Goal: Task Accomplishment & Management: Use online tool/utility

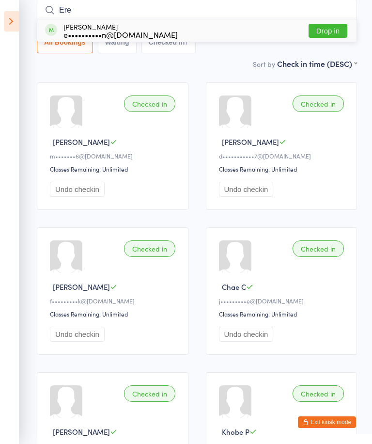
type input "Ere"
click at [330, 35] on button "Drop in" at bounding box center [328, 31] width 39 height 14
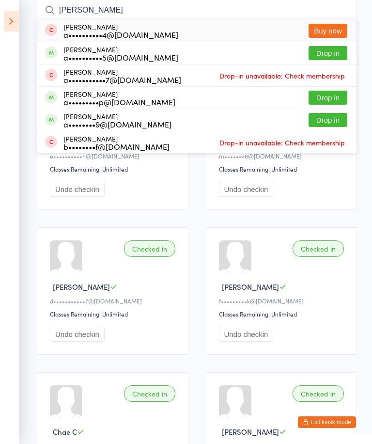
type input "[PERSON_NAME]"
click at [332, 99] on button "Drop in" at bounding box center [328, 98] width 39 height 14
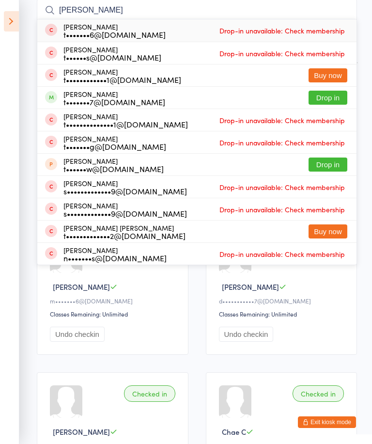
type input "[PERSON_NAME]"
click at [334, 98] on button "Drop in" at bounding box center [328, 98] width 39 height 14
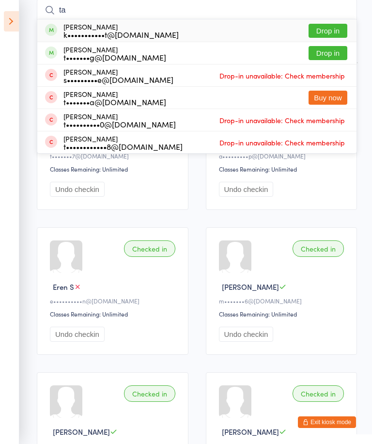
type input "ta"
click at [319, 26] on button "Drop in" at bounding box center [328, 31] width 39 height 14
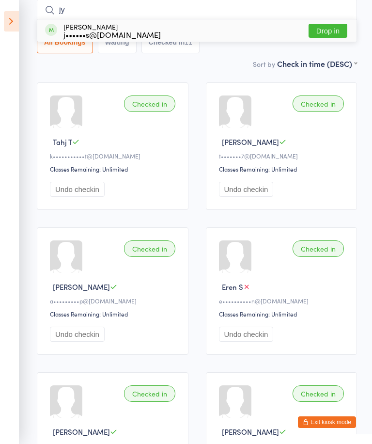
type input "jy"
click at [168, 37] on div "[PERSON_NAME] j••••••s@[DOMAIN_NAME] Drop in" at bounding box center [197, 30] width 320 height 22
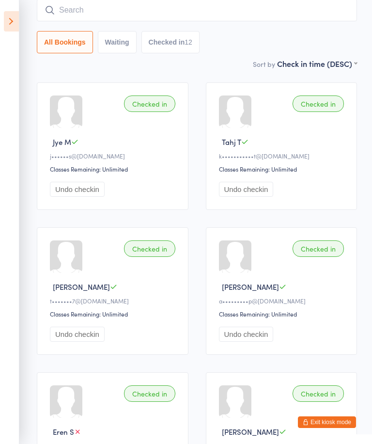
click at [295, 16] on input "search" at bounding box center [197, 10] width 321 height 22
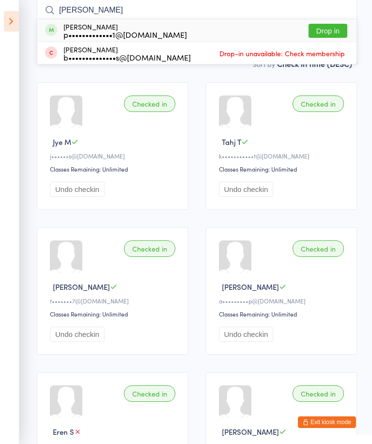
type input "[PERSON_NAME]"
click at [222, 33] on div "[PERSON_NAME] p•••••••••••••1@[DOMAIN_NAME] Drop in" at bounding box center [197, 30] width 320 height 22
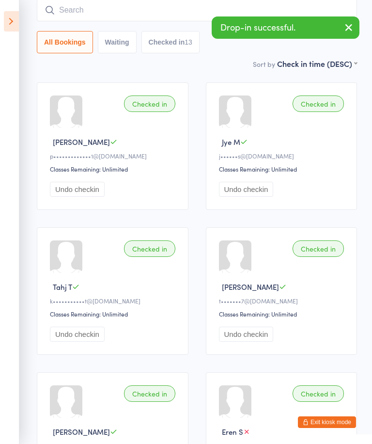
click at [181, 10] on input "search" at bounding box center [197, 10] width 321 height 22
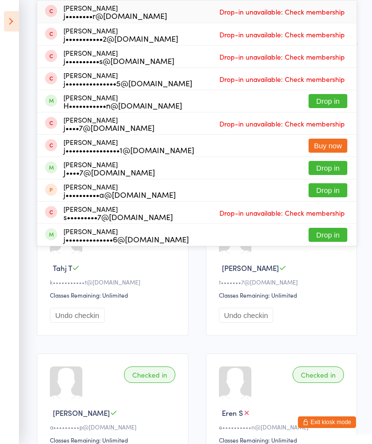
scroll to position [103, 0]
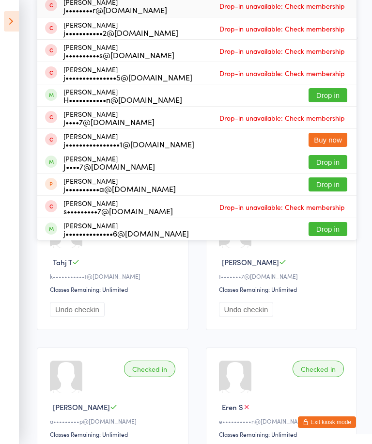
type input "Jordan"
click at [329, 161] on button "Drop in" at bounding box center [328, 162] width 39 height 14
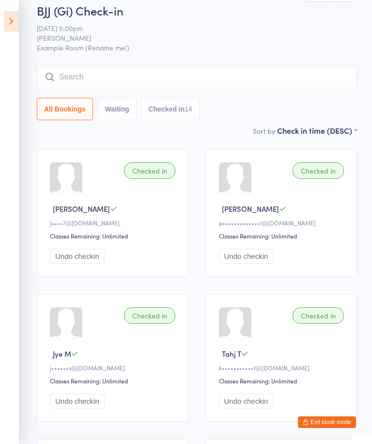
scroll to position [11, 0]
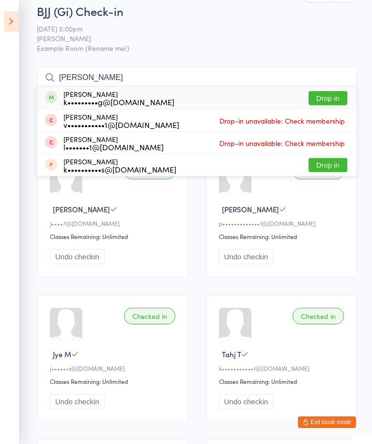
type input "[PERSON_NAME]"
click at [334, 96] on button "Drop in" at bounding box center [328, 98] width 39 height 14
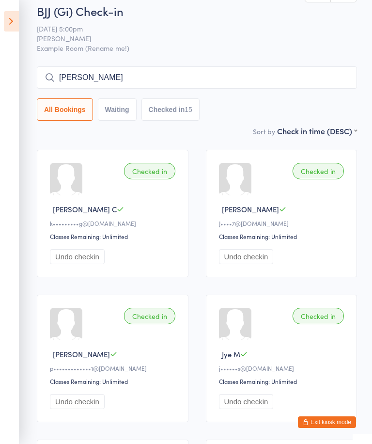
type input "[PERSON_NAME]"
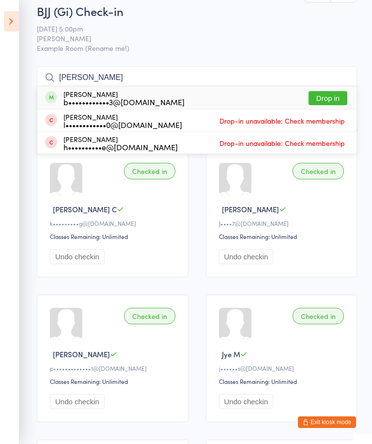
click at [329, 99] on button "Drop in" at bounding box center [328, 98] width 39 height 14
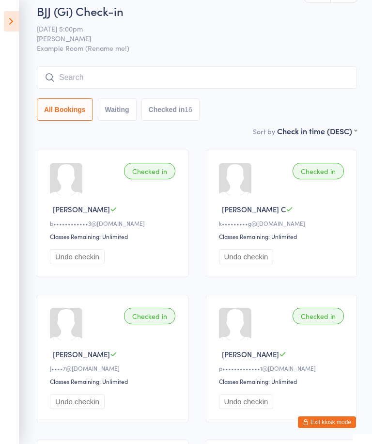
click at [92, 72] on input "search" at bounding box center [197, 77] width 321 height 22
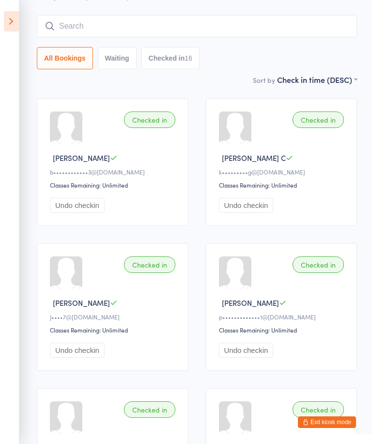
scroll to position [78, 0]
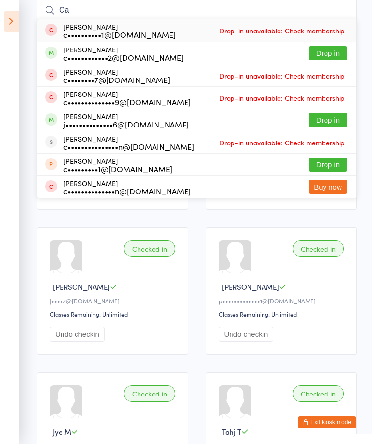
type input "C"
type input "Cal"
click at [92, 82] on div "c••••••••7@[DOMAIN_NAME]" at bounding box center [117, 80] width 107 height 8
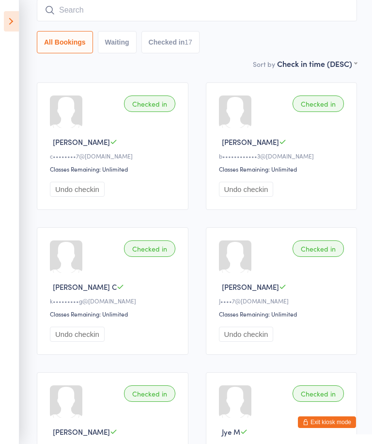
click at [288, 11] on input "search" at bounding box center [197, 10] width 321 height 22
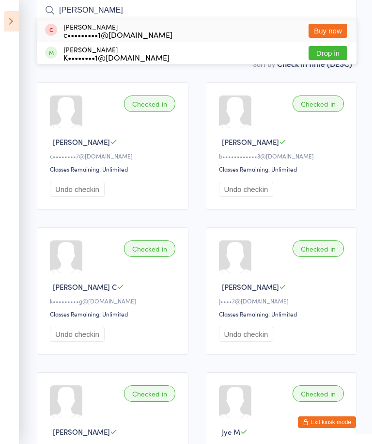
type input "[PERSON_NAME]"
click at [334, 48] on button "Drop in" at bounding box center [328, 53] width 39 height 14
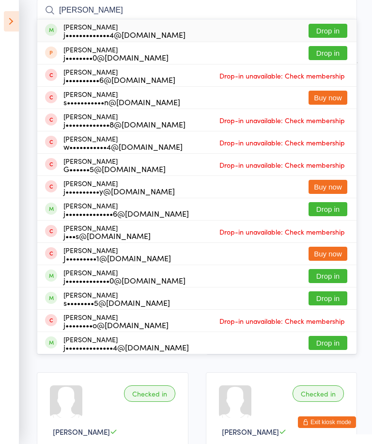
type input "[PERSON_NAME]"
click at [334, 31] on button "Drop in" at bounding box center [328, 31] width 39 height 14
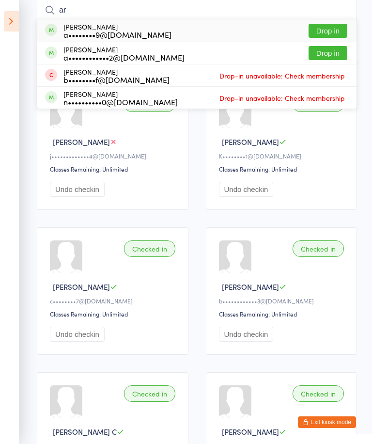
type input "ar"
click at [332, 31] on button "Drop in" at bounding box center [328, 31] width 39 height 14
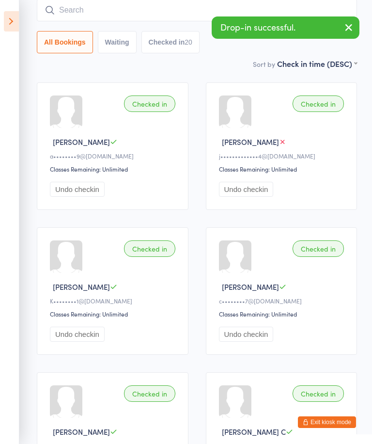
click at [148, 9] on input "search" at bounding box center [197, 10] width 321 height 22
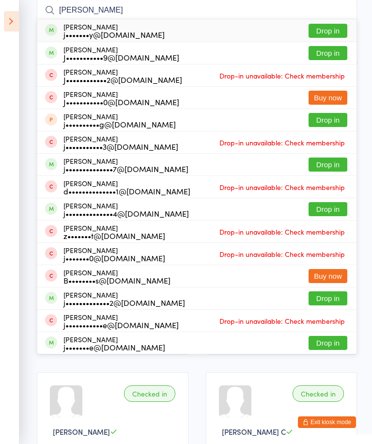
type input "[PERSON_NAME]"
click at [340, 164] on button "Drop in" at bounding box center [328, 165] width 39 height 14
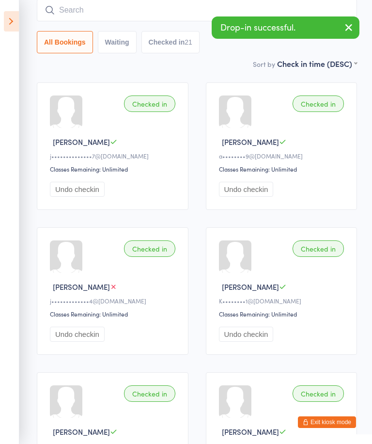
click at [186, 9] on input "search" at bounding box center [197, 10] width 321 height 22
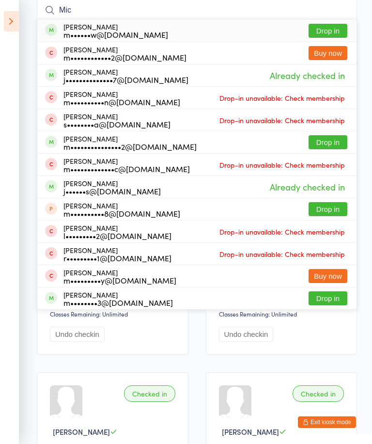
type input "Mic"
click at [340, 26] on button "Drop in" at bounding box center [328, 31] width 39 height 14
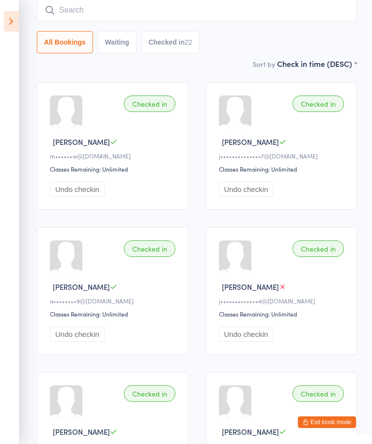
click at [318, 4] on input "search" at bounding box center [197, 10] width 321 height 22
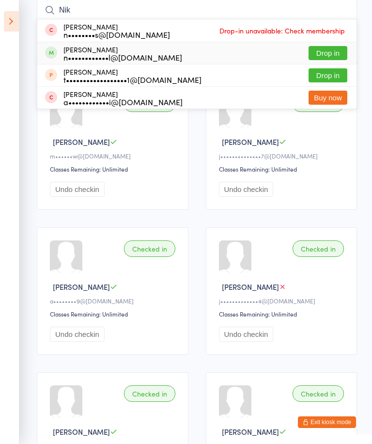
type input "Nik"
click at [231, 53] on div "[PERSON_NAME] n••••••••••••l@[DOMAIN_NAME] Drop in" at bounding box center [197, 53] width 320 height 22
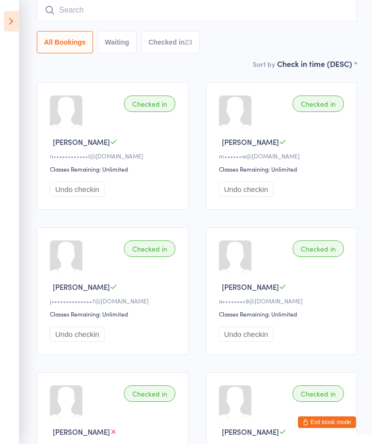
click at [309, 5] on input "search" at bounding box center [197, 10] width 321 height 22
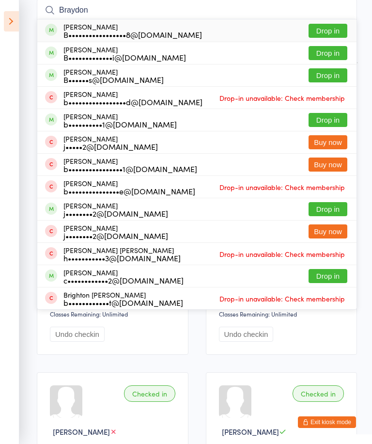
type input "Braydon"
click at [328, 25] on button "Drop in" at bounding box center [328, 31] width 39 height 14
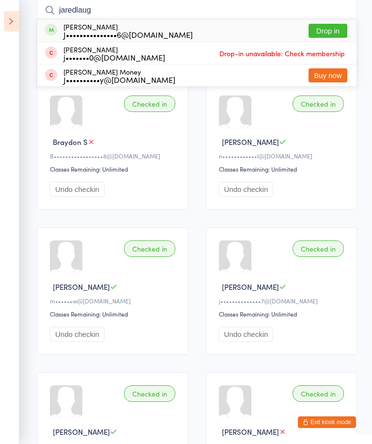
type input "jaredlaug"
click at [93, 31] on div "J•••••••••••••••6@[DOMAIN_NAME]" at bounding box center [128, 35] width 129 height 8
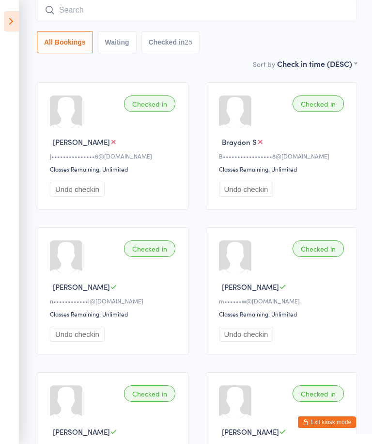
click at [267, 10] on input "search" at bounding box center [197, 10] width 321 height 22
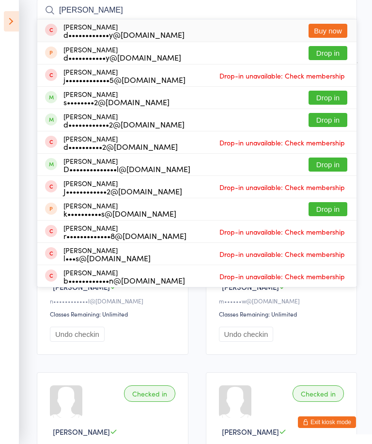
type input "[PERSON_NAME]"
click at [336, 124] on button "Drop in" at bounding box center [328, 120] width 39 height 14
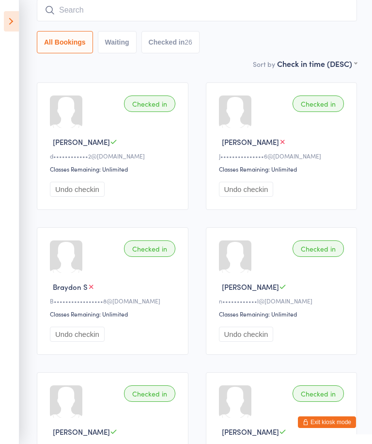
click at [279, 19] on input "search" at bounding box center [197, 10] width 321 height 22
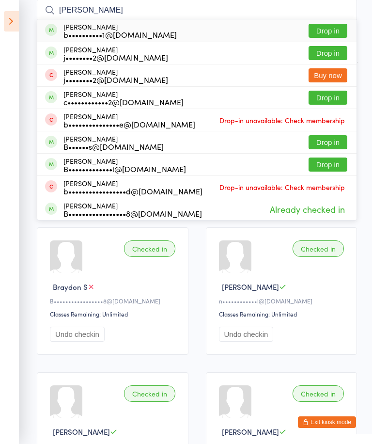
type input "[PERSON_NAME]"
click at [327, 25] on button "Drop in" at bounding box center [328, 31] width 39 height 14
